Goal: Check status: Verify the current state of an ongoing process or item

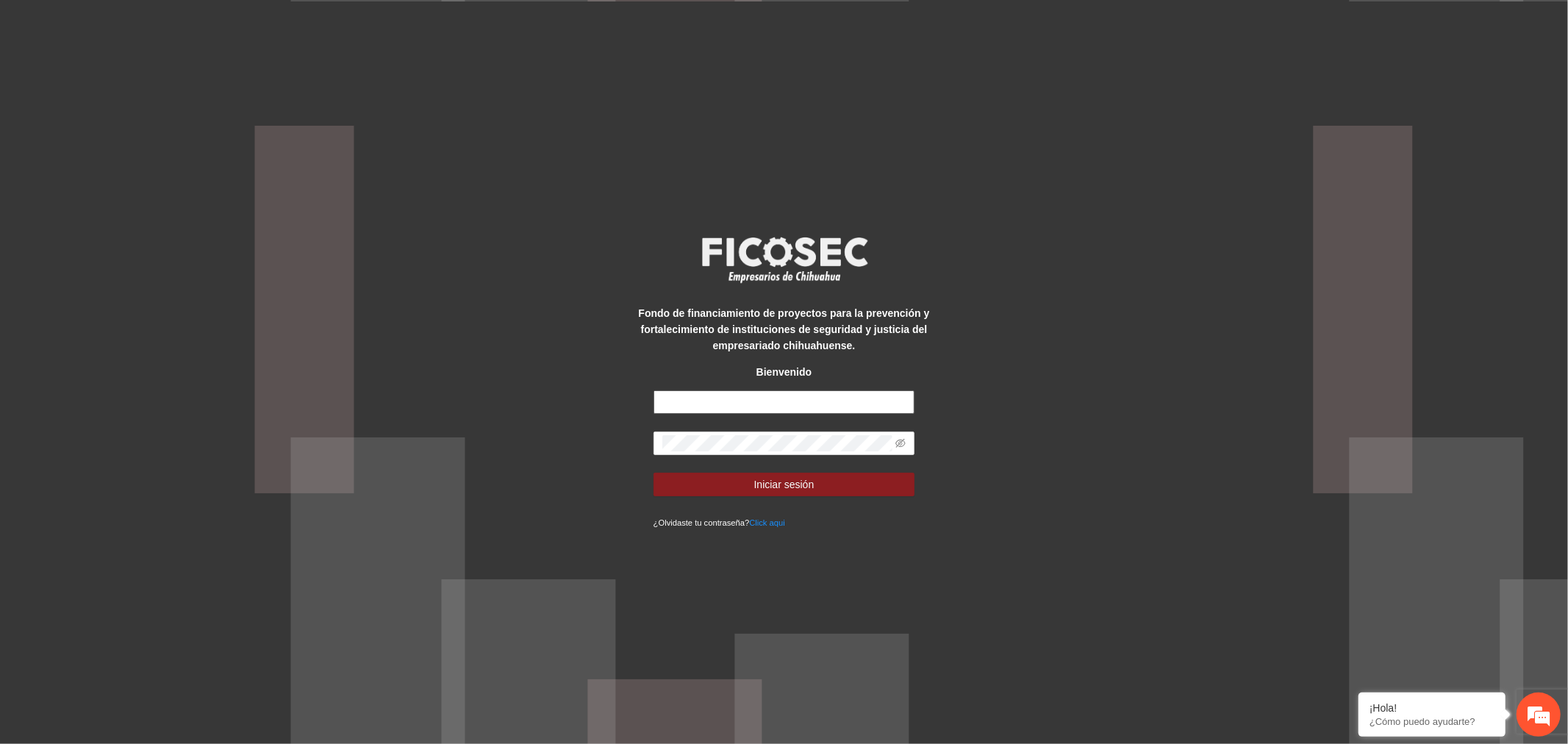
click at [898, 402] on input "text" at bounding box center [784, 401] width 261 height 23
type input "**********"
click at [791, 476] on span "Iniciar sesión" at bounding box center [784, 484] width 60 height 16
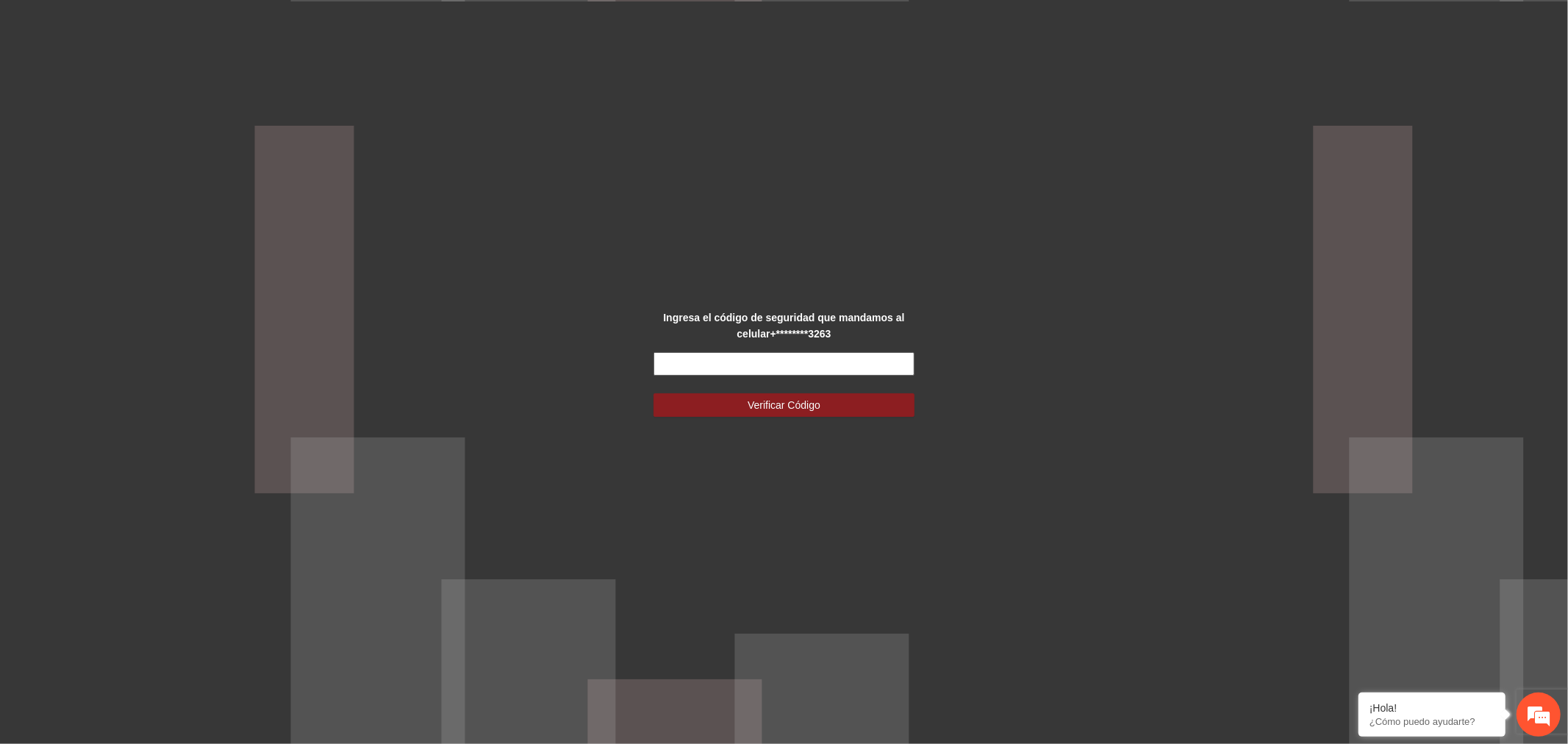
click at [782, 360] on input "text" at bounding box center [784, 364] width 261 height 23
type input "******"
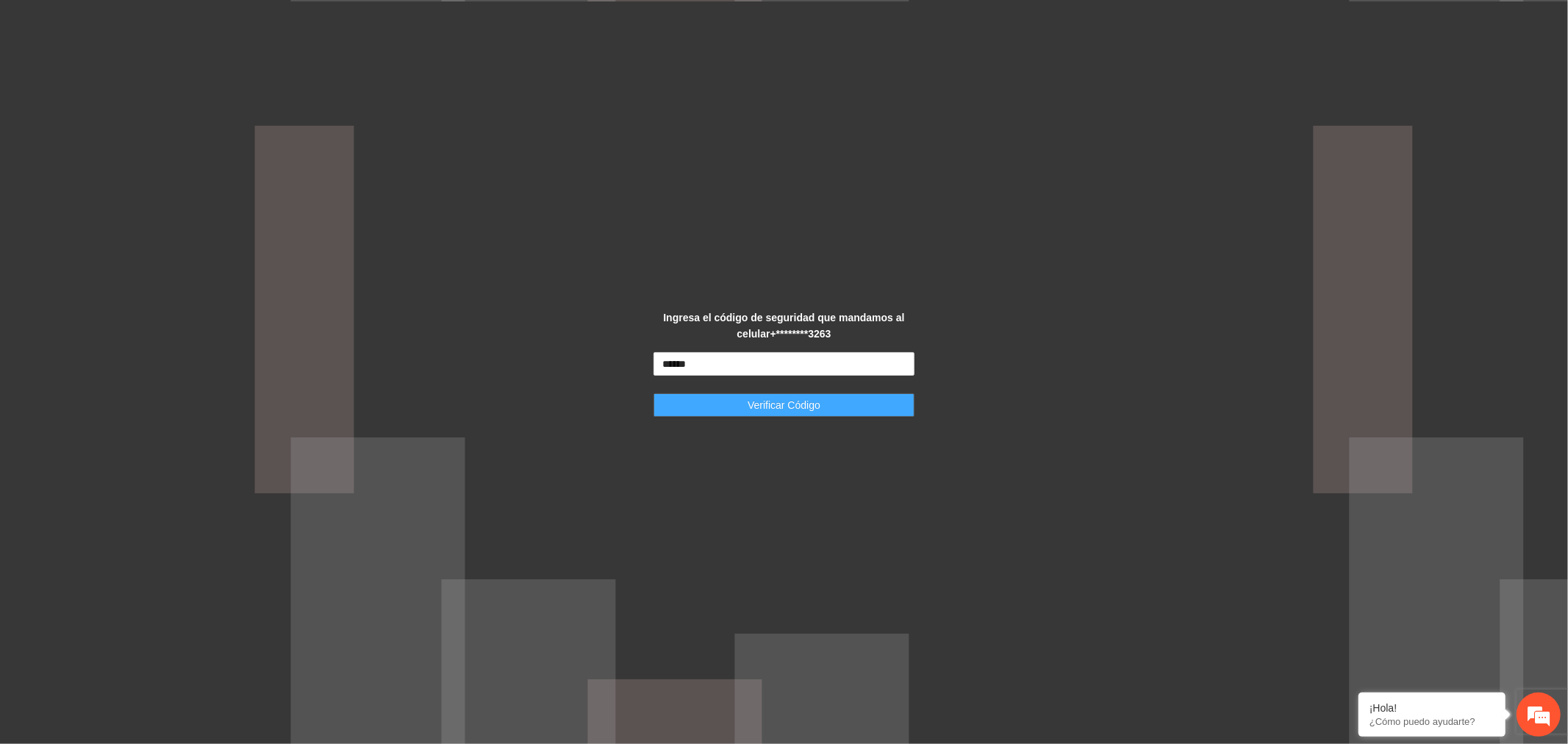
click at [781, 408] on span "Verificar Código" at bounding box center [784, 405] width 73 height 16
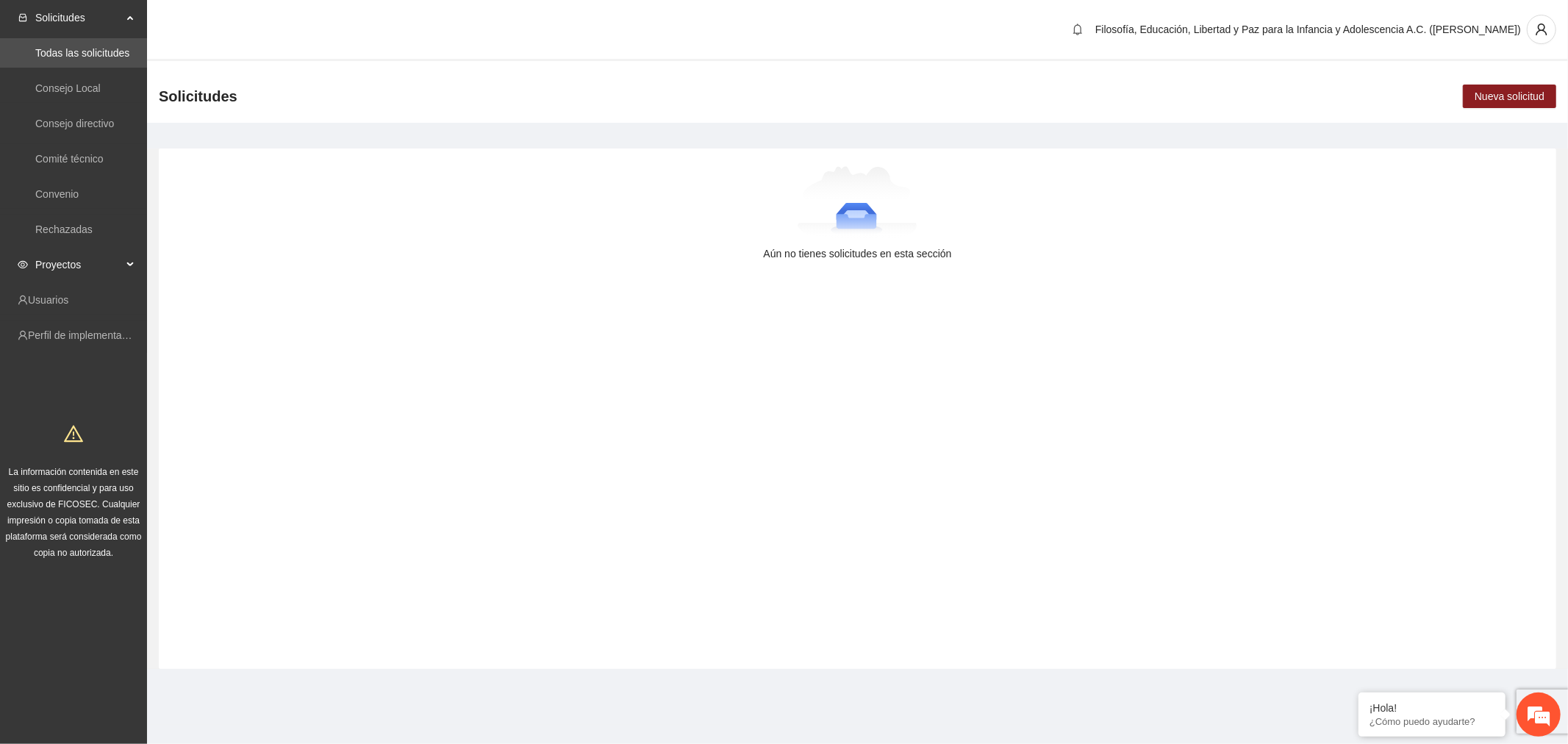
click at [86, 260] on span "Proyectos" at bounding box center [79, 264] width 87 height 29
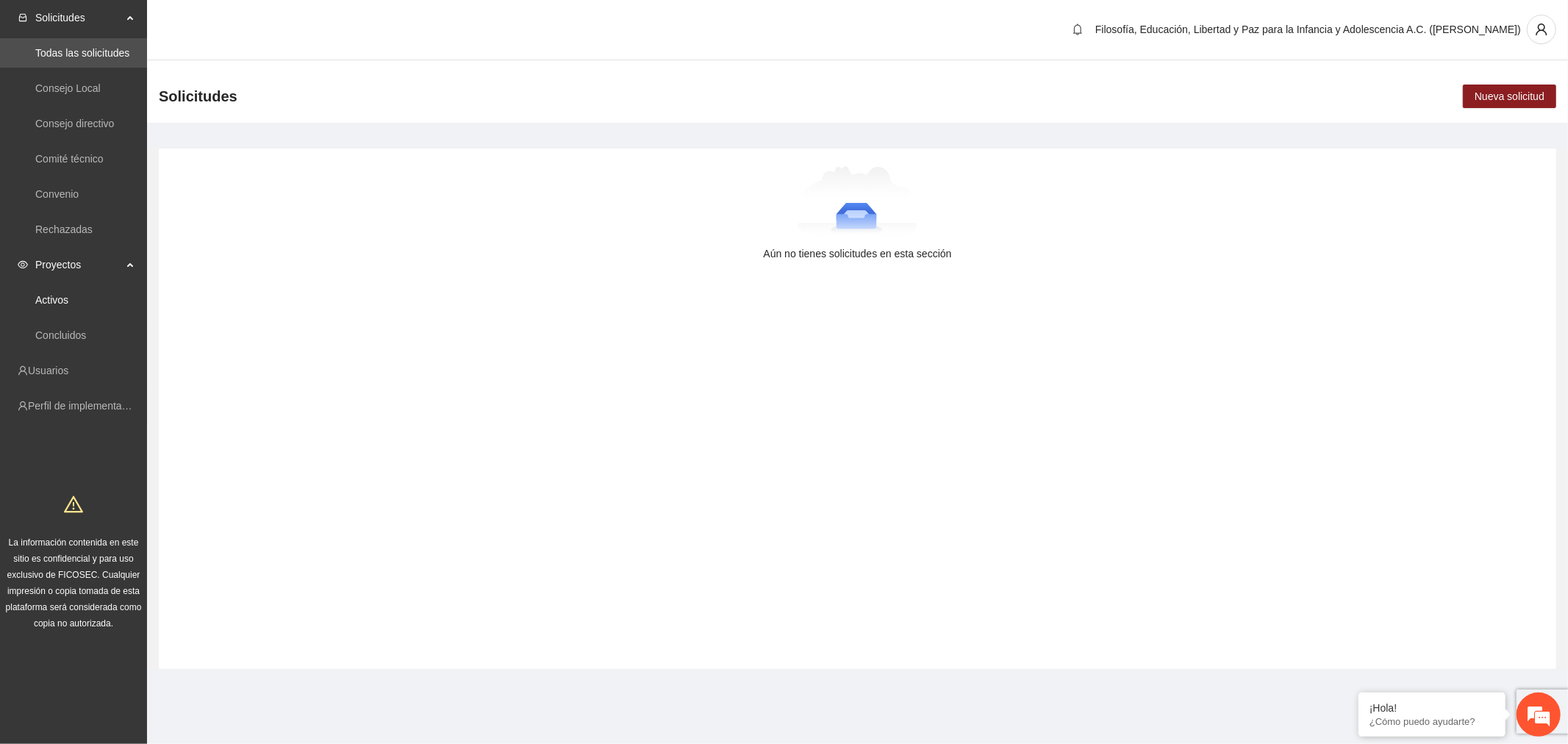
click at [68, 298] on link "Activos" at bounding box center [52, 300] width 33 height 12
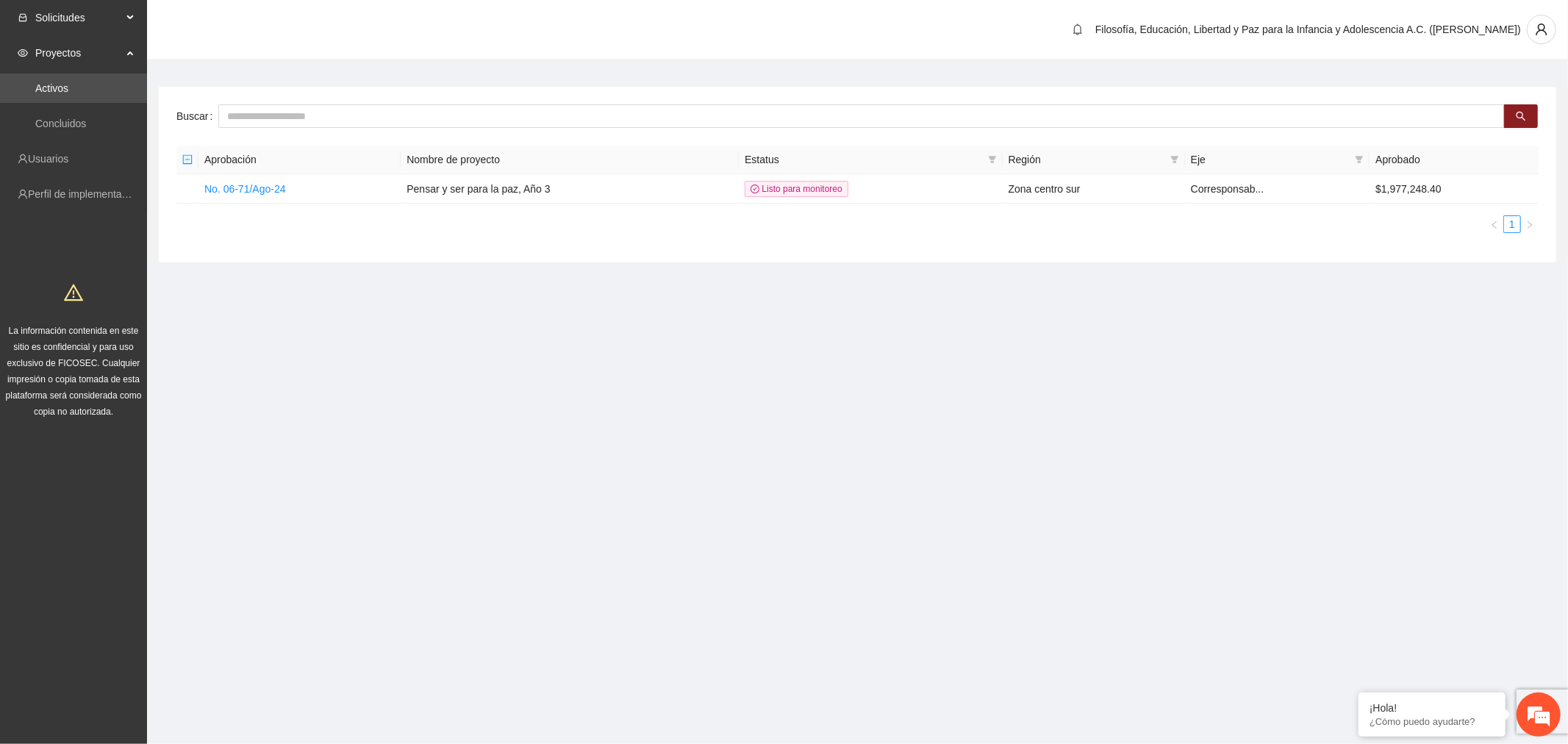
click at [108, 9] on span "Solicitudes" at bounding box center [79, 17] width 87 height 29
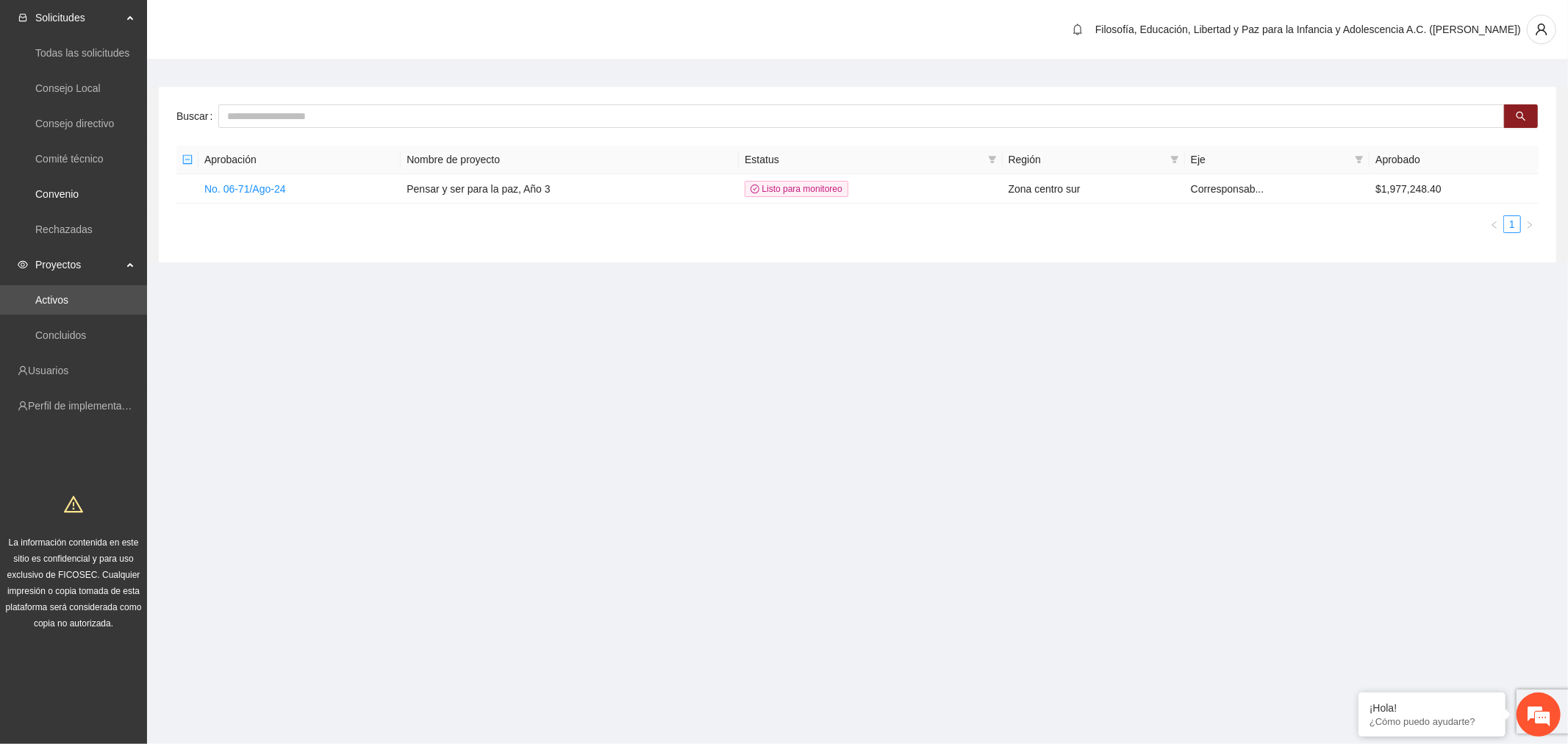
click at [79, 200] on link "Convenio" at bounding box center [57, 194] width 43 height 12
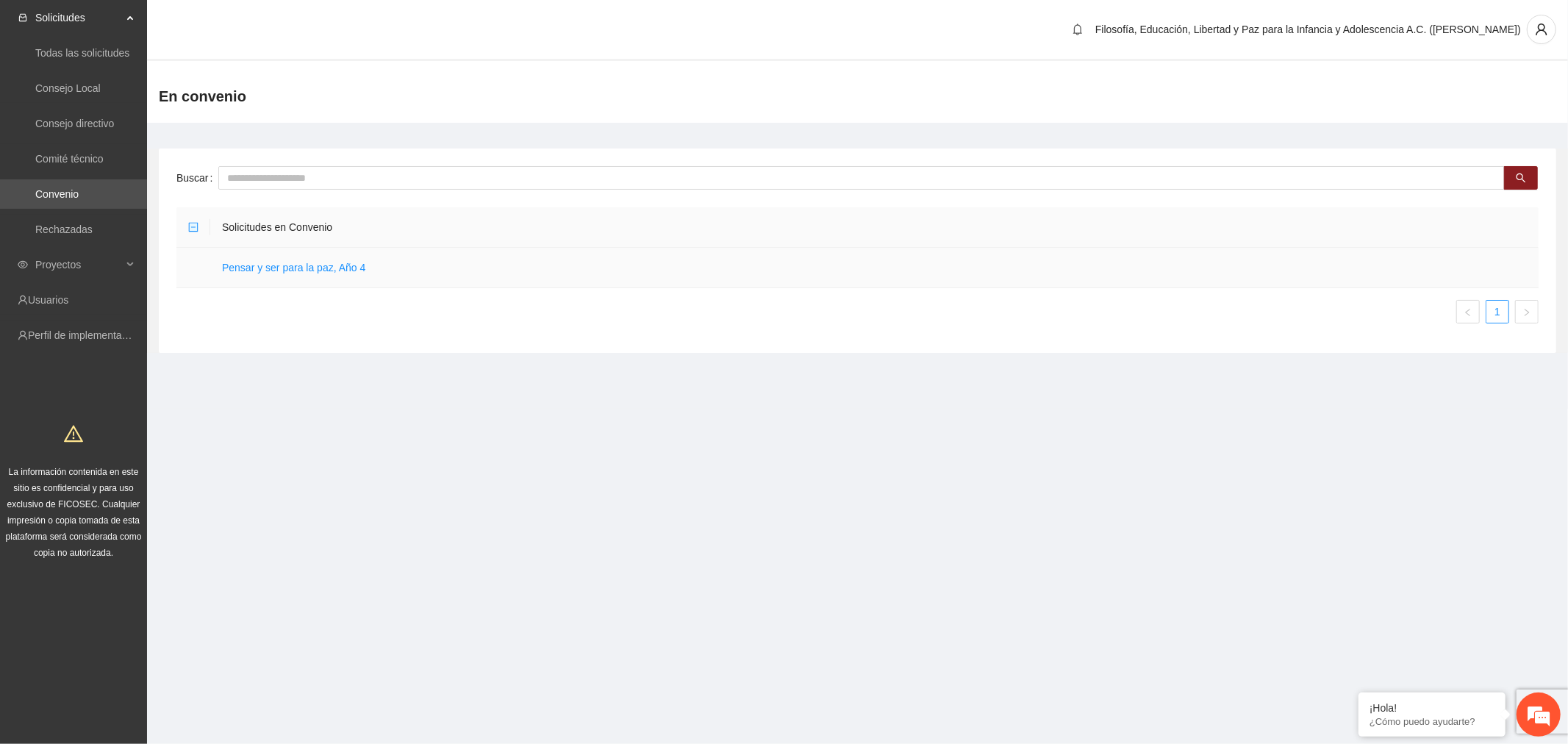
click at [267, 266] on link "Pensar y ser para la paz, Año 4" at bounding box center [293, 267] width 143 height 12
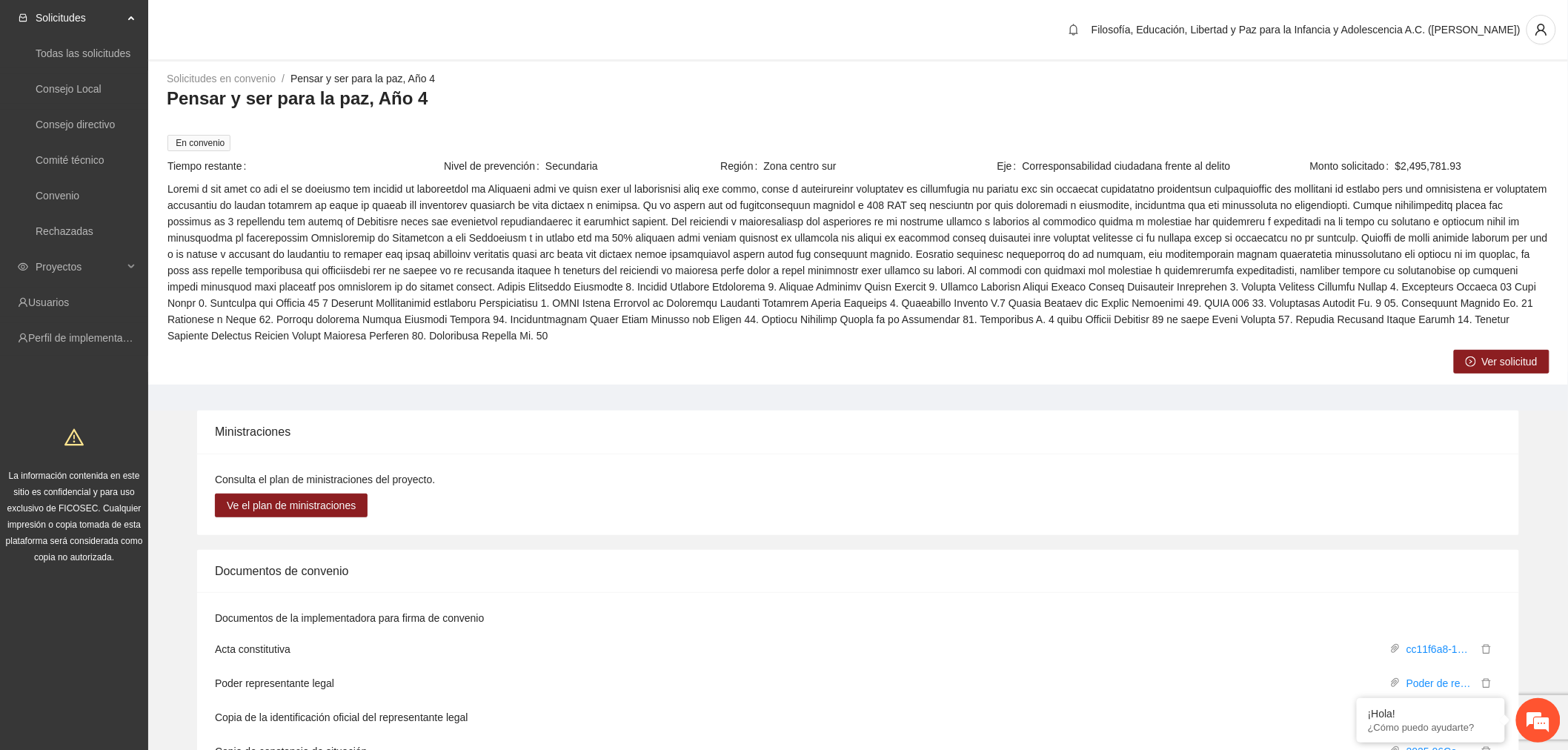
click at [1509, 358] on span "Ver solicitud" at bounding box center [1509, 361] width 56 height 16
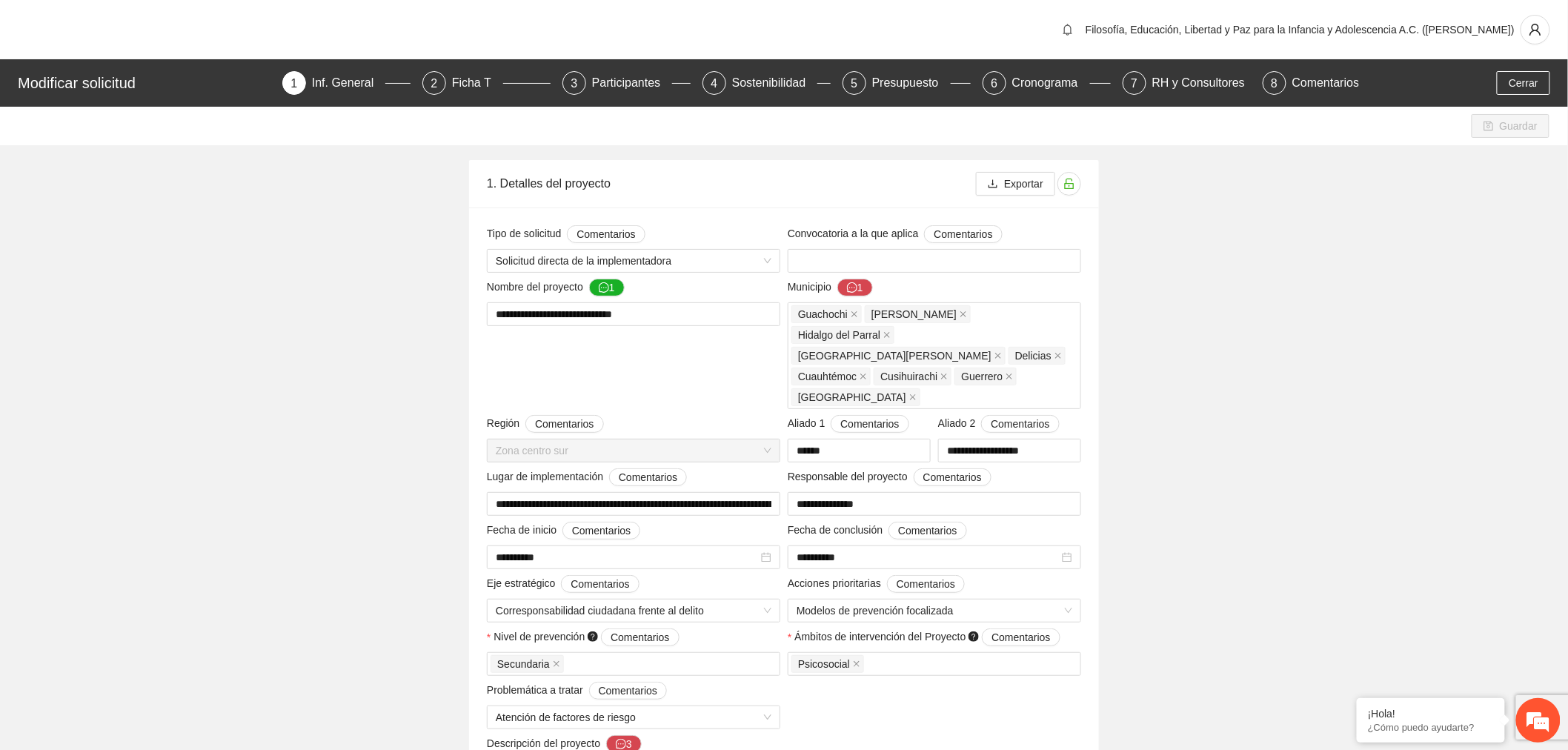
click at [909, 82] on div "Presupuesto" at bounding box center [911, 82] width 78 height 24
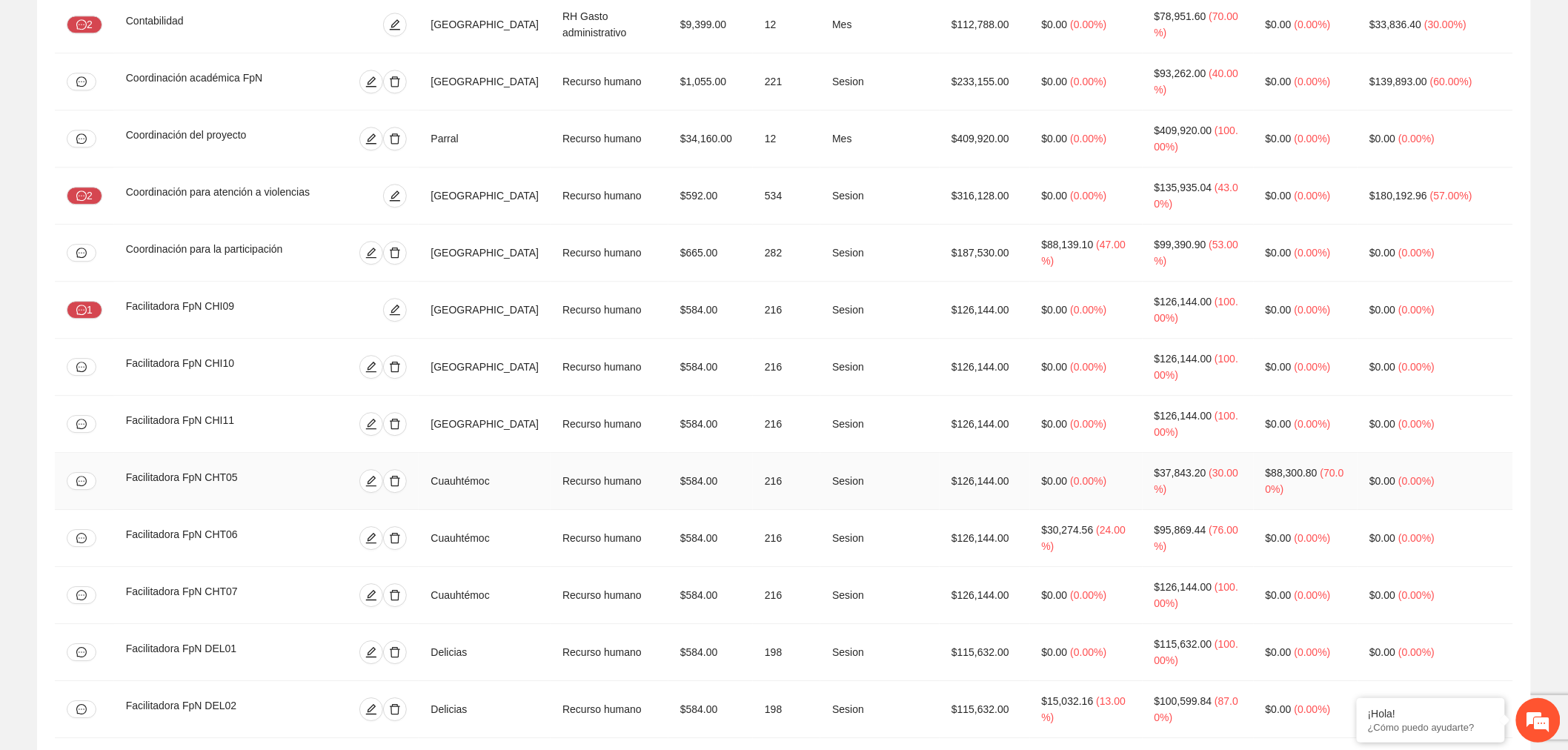
scroll to position [1564, 0]
